Goal: Navigation & Orientation: Find specific page/section

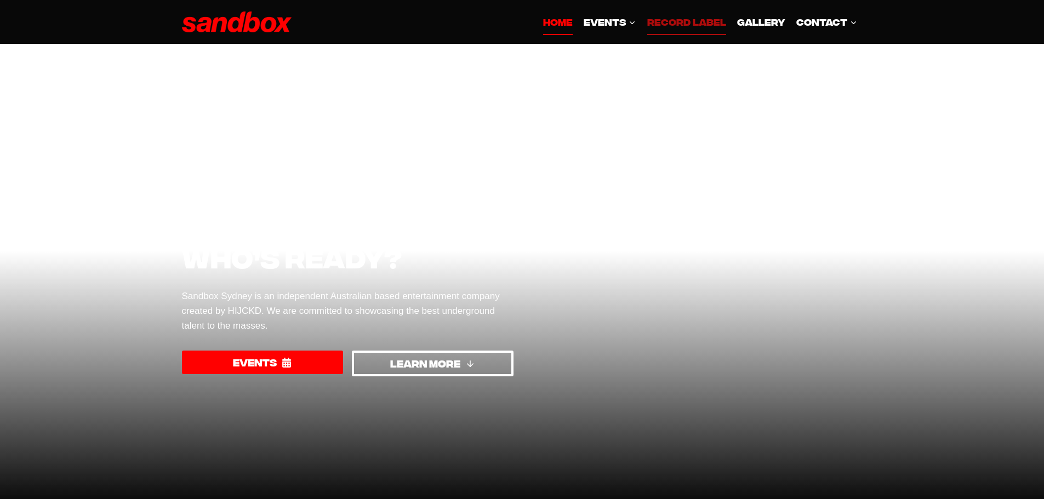
click at [688, 19] on link "Record Label" at bounding box center [686, 22] width 90 height 26
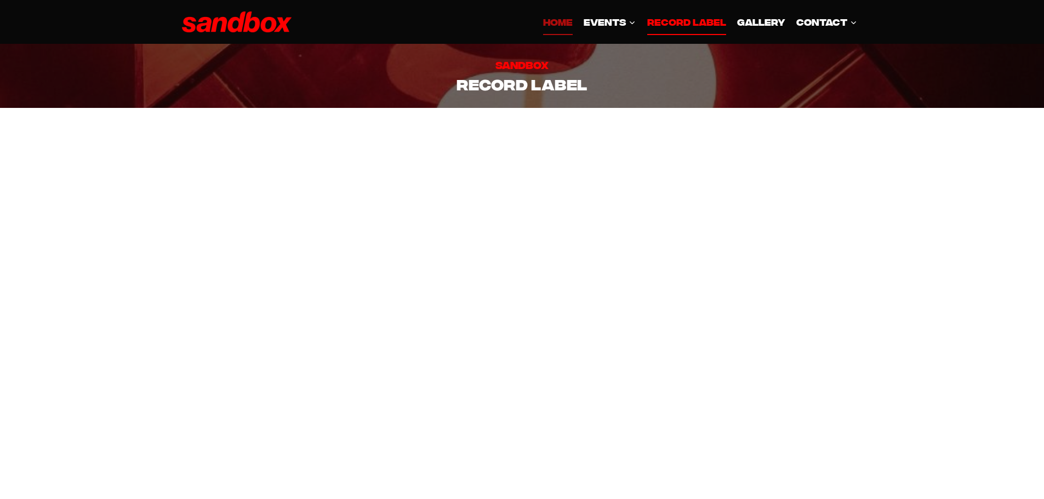
click at [562, 25] on link "HOME" at bounding box center [558, 22] width 41 height 26
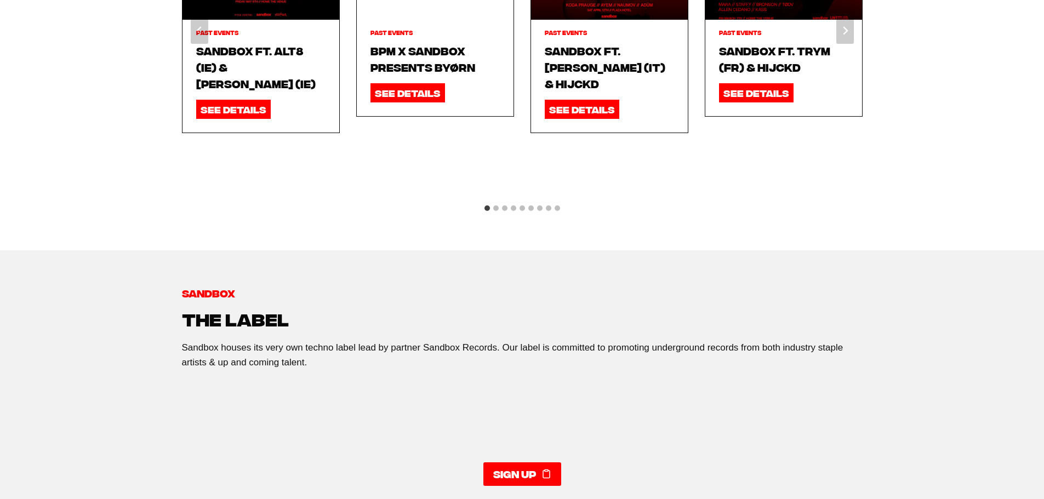
scroll to position [1769, 0]
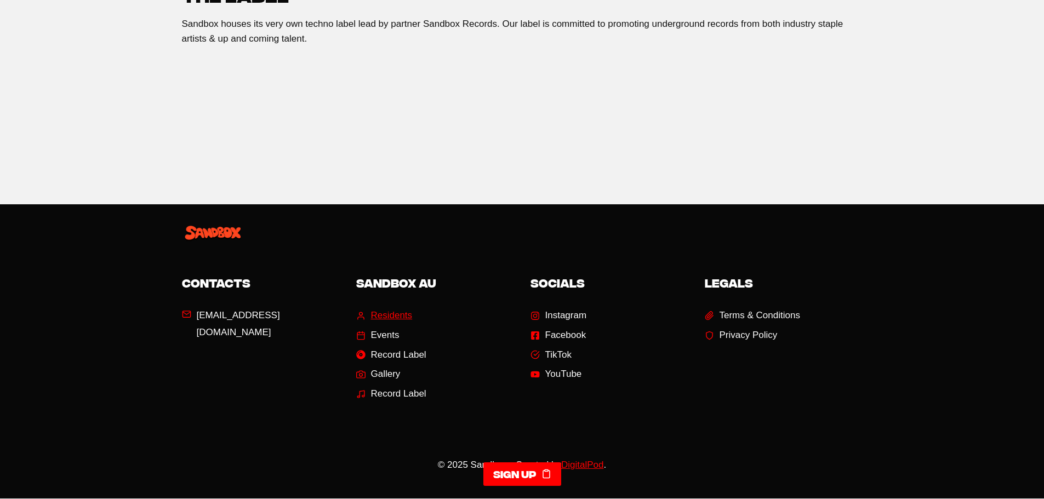
click at [383, 308] on span "Residents" at bounding box center [392, 316] width 42 height 17
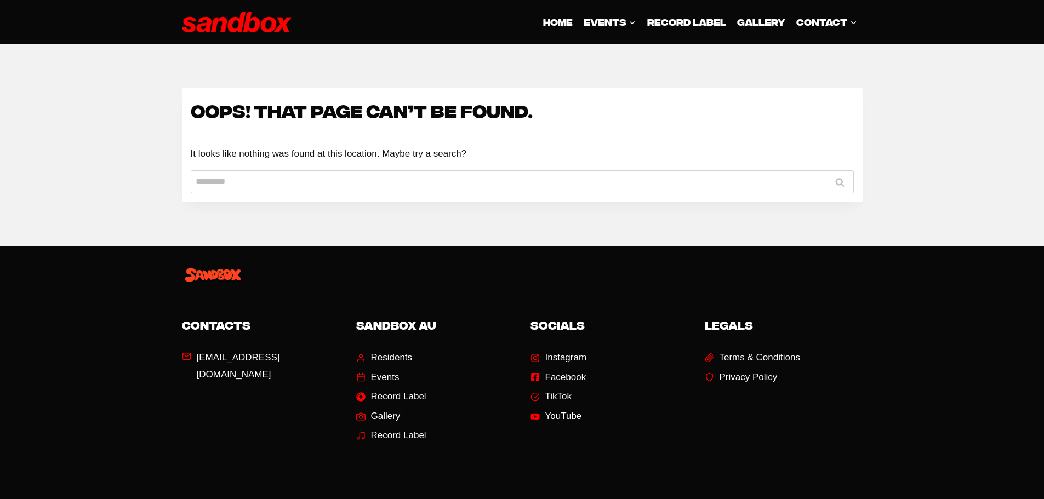
click at [257, 23] on img at bounding box center [237, 22] width 110 height 21
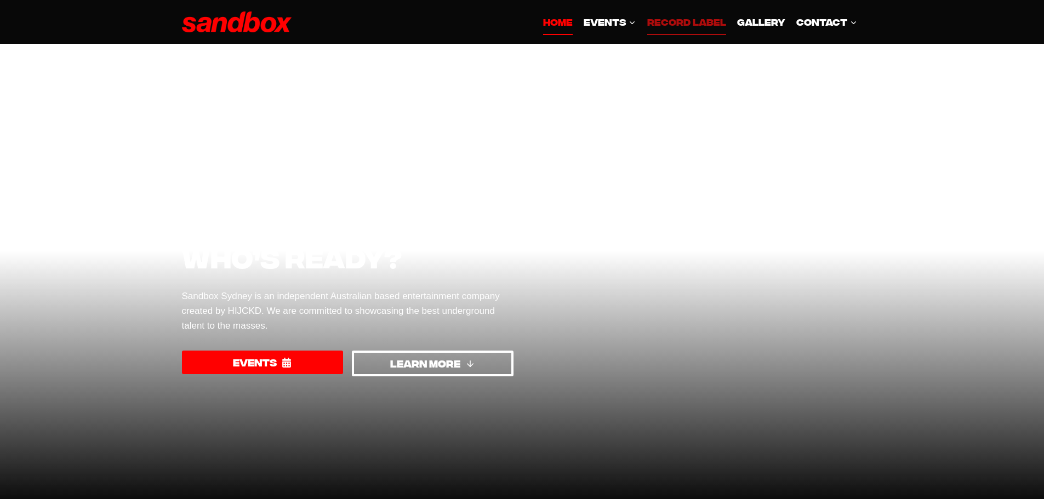
click at [678, 26] on link "Record Label" at bounding box center [686, 22] width 90 height 26
